Goal: Subscribe to service/newsletter

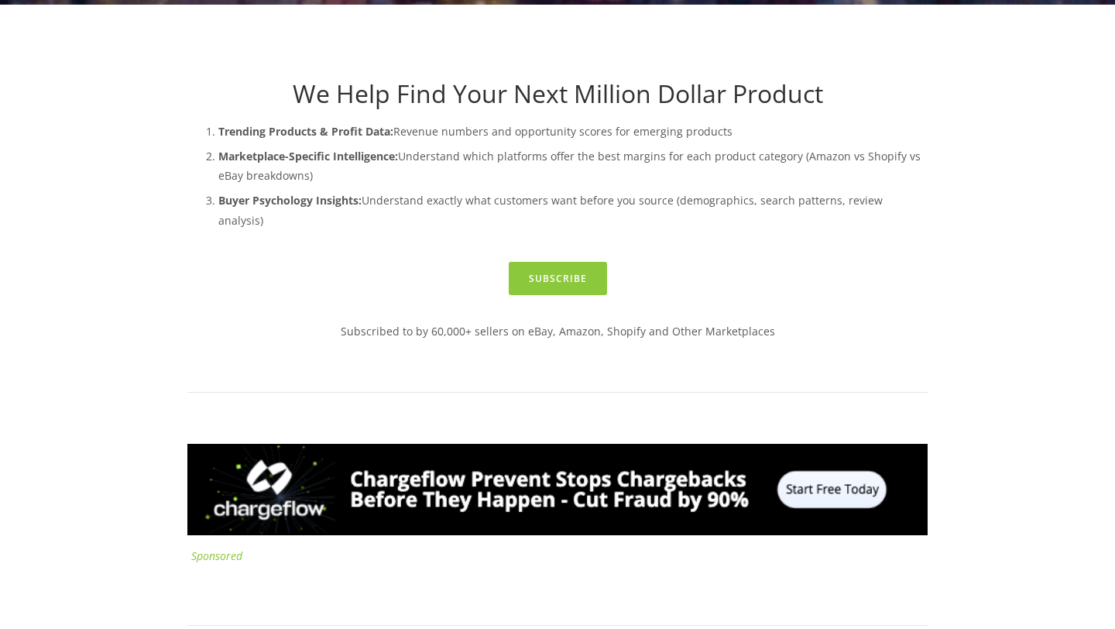
scroll to position [567, 0]
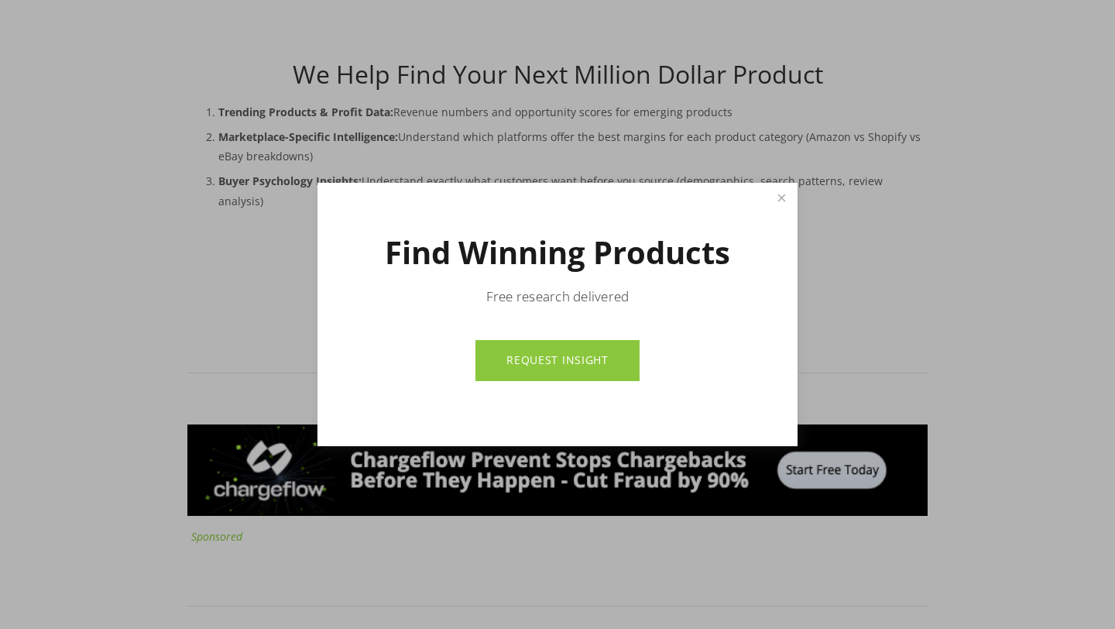
click at [610, 366] on link "REQUEST INSIGHT" at bounding box center [557, 360] width 163 height 41
click at [777, 198] on link "Close" at bounding box center [781, 198] width 27 height 27
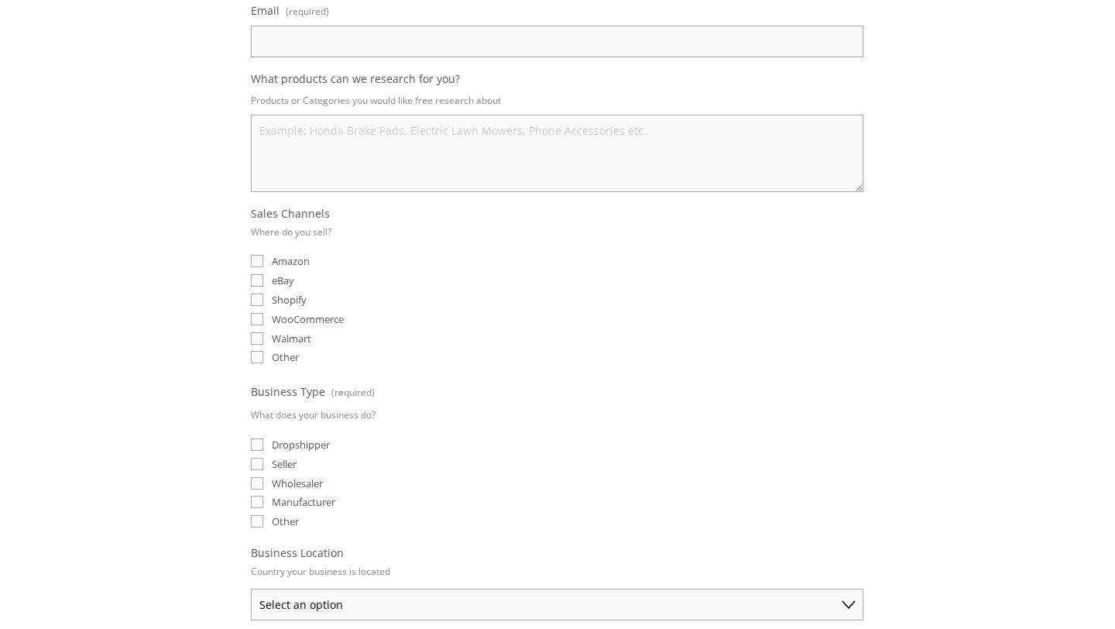
scroll to position [239, 0]
click at [265, 366] on fieldset "Sales Channels Where do you sell? Amazon eBay Shopify WooCommerce Walmart Other" at bounding box center [557, 289] width 613 height 162
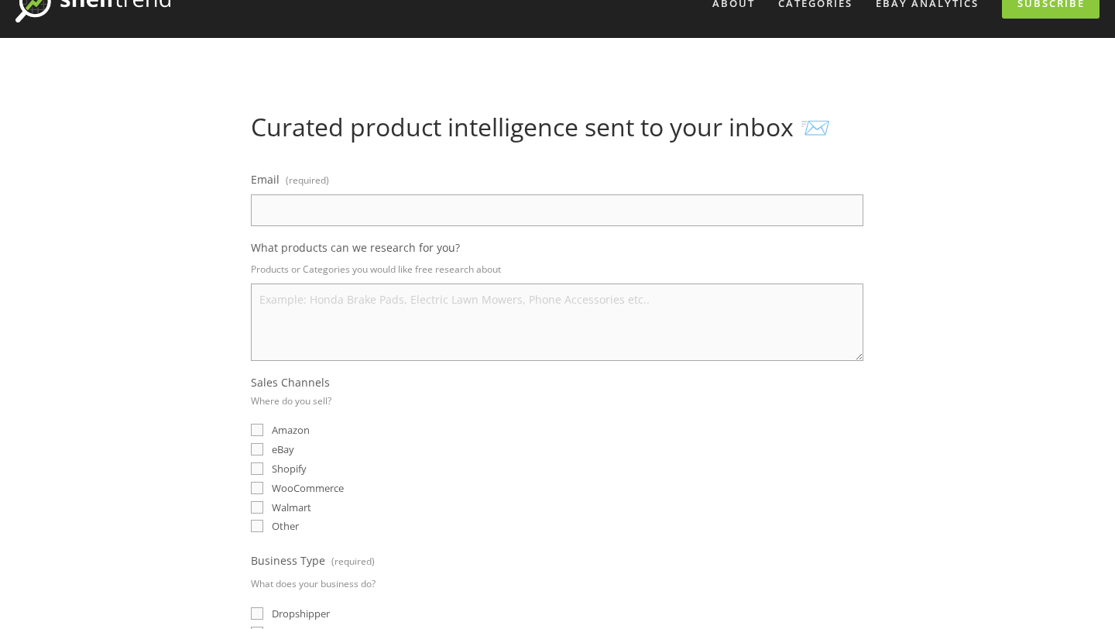
scroll to position [0, 0]
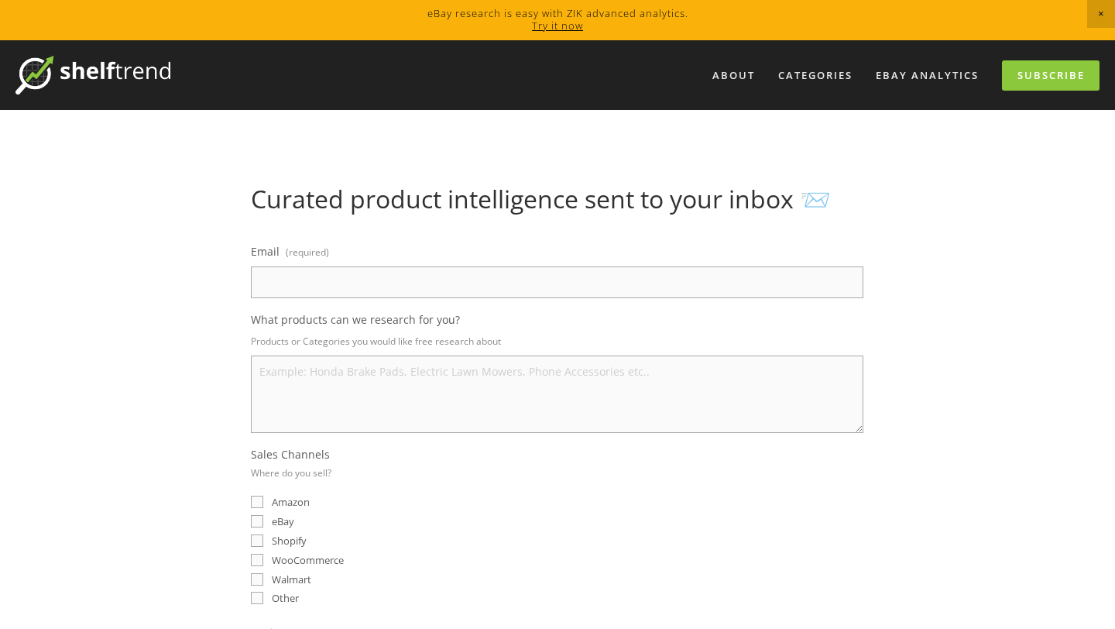
click at [509, 276] on input "Email (required)" at bounding box center [557, 282] width 613 height 32
type input "Thecapgear@gmail.com"
click at [397, 375] on textarea "What products can we research for you?" at bounding box center [557, 394] width 613 height 77
